Goal: Transaction & Acquisition: Obtain resource

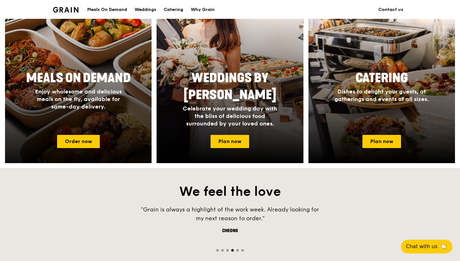
scroll to position [282, 0]
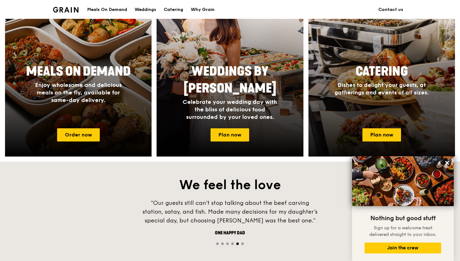
click at [376, 112] on div "Catering Dishes to delight your guests, at gatherings and events of all sizes." at bounding box center [381, 92] width 146 height 63
click at [361, 100] on div "Catering Dishes to delight your guests, at gatherings and events of all sizes." at bounding box center [381, 92] width 146 height 63
click at [376, 62] on div "Catering Dishes to delight your guests, at gatherings and events of all sizes." at bounding box center [381, 80] width 125 height 38
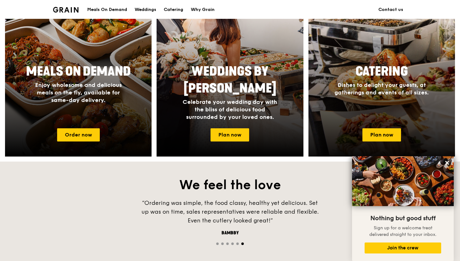
click at [367, 59] on div at bounding box center [381, 65] width 161 height 201
click at [396, 136] on link "Plan now" at bounding box center [381, 134] width 39 height 13
click at [402, 116] on div "Catering Dishes to delight your guests, at gatherings and events of all sizes." at bounding box center [381, 92] width 146 height 63
click at [390, 153] on div at bounding box center [381, 65] width 161 height 201
click at [390, 138] on link "Plan now" at bounding box center [381, 134] width 39 height 13
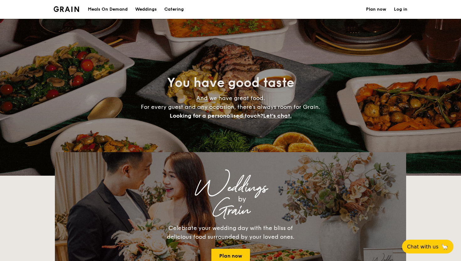
select select
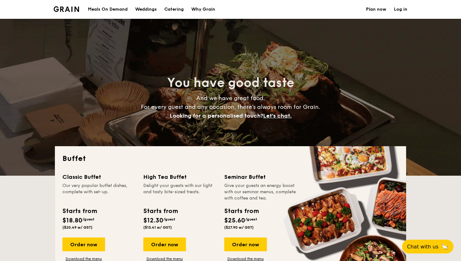
click at [172, 6] on h1 "Catering" at bounding box center [173, 9] width 19 height 19
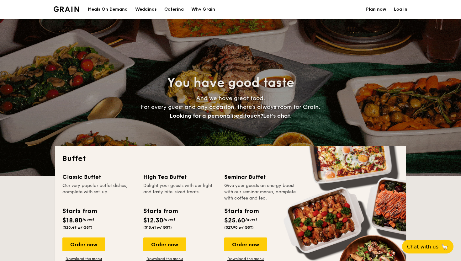
click at [171, 10] on h1 "Catering" at bounding box center [173, 9] width 19 height 19
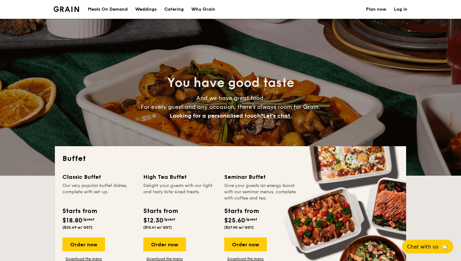
click at [173, 11] on h1 "Catering" at bounding box center [173, 9] width 19 height 19
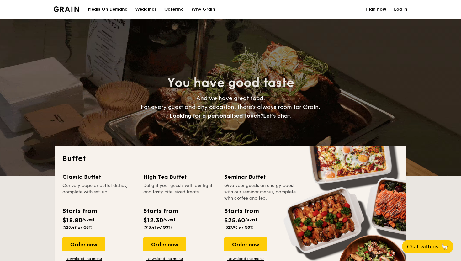
click at [173, 11] on h1 "Catering" at bounding box center [173, 9] width 19 height 19
click at [146, 10] on div "Weddings" at bounding box center [146, 9] width 22 height 19
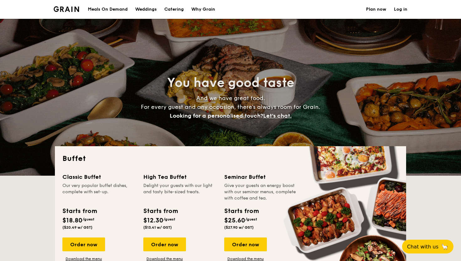
select select
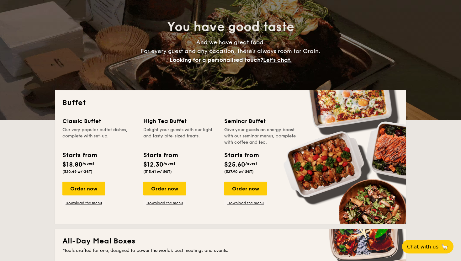
scroll to position [136, 0]
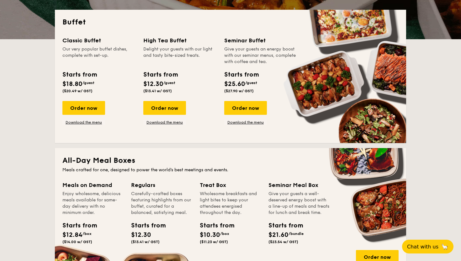
click at [64, 73] on div "Starts from" at bounding box center [79, 74] width 34 height 9
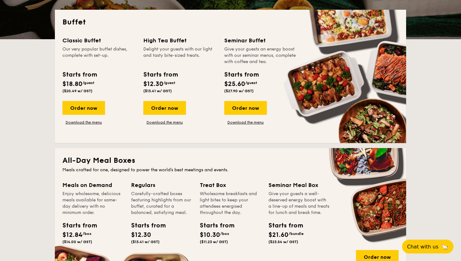
click at [64, 73] on div "Starts from" at bounding box center [79, 74] width 34 height 9
drag, startPoint x: 98, startPoint y: 144, endPoint x: 153, endPoint y: 146, distance: 55.2
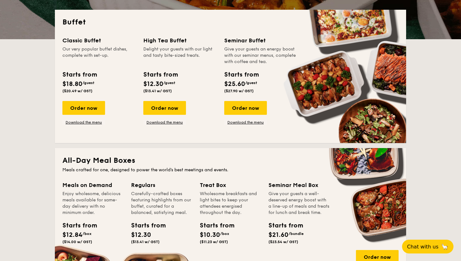
click at [78, 71] on div "Starts from" at bounding box center [79, 74] width 34 height 9
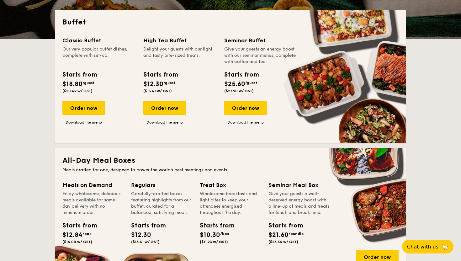
drag, startPoint x: 61, startPoint y: 85, endPoint x: 106, endPoint y: 84, distance: 44.9
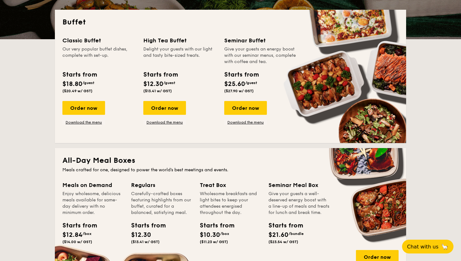
drag, startPoint x: 61, startPoint y: 85, endPoint x: 105, endPoint y: 85, distance: 43.9
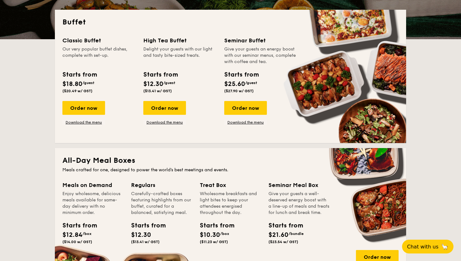
click at [77, 22] on h2 "Buffet" at bounding box center [230, 22] width 336 height 10
click at [139, 13] on div "Buffet Classic Buffet Our very popular buffet dishes, complete with set-up. Sta…" at bounding box center [230, 76] width 351 height 133
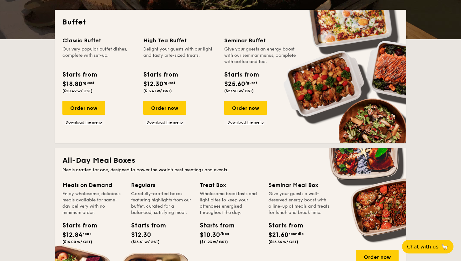
click at [246, 40] on div "Seminar Buffet" at bounding box center [260, 40] width 73 height 9
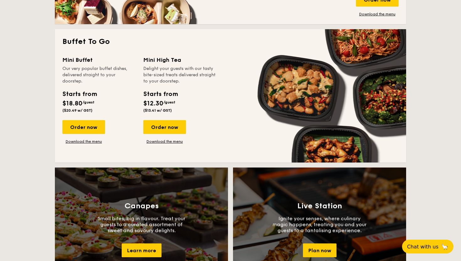
scroll to position [397, 0]
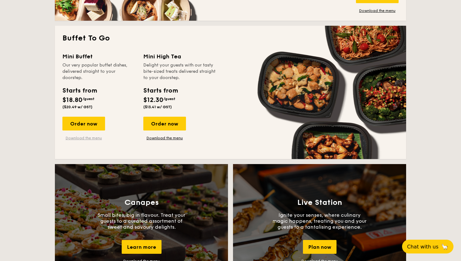
click at [90, 136] on link "Download the menu" at bounding box center [83, 137] width 43 height 5
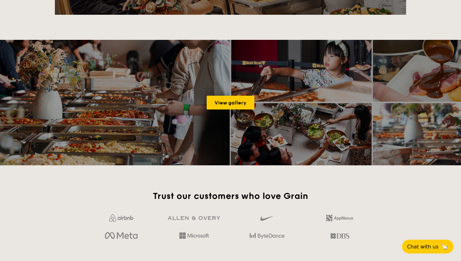
scroll to position [930, 0]
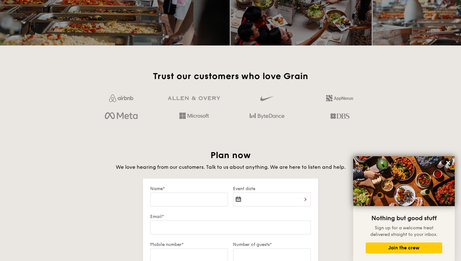
click at [273, 116] on img at bounding box center [267, 116] width 35 height 11
click at [275, 115] on img at bounding box center [267, 116] width 35 height 11
click at [396, 120] on div "Trust our customers who love Grain" at bounding box center [230, 98] width 351 height 54
click at [299, 76] on h2 "Trust our customers who love Grain" at bounding box center [230, 76] width 286 height 11
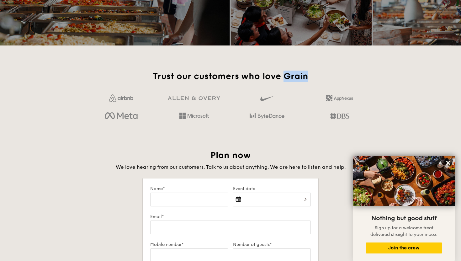
click at [299, 76] on h2 "Trust our customers who love Grain" at bounding box center [230, 76] width 286 height 11
click at [227, 126] on div "Trust our customers who love Grain Plan now We love hearing from our customers.…" at bounding box center [230, 256] width 361 height 370
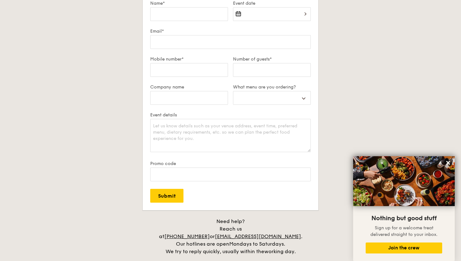
scroll to position [1179, 0]
